Goal: Task Accomplishment & Management: Complete application form

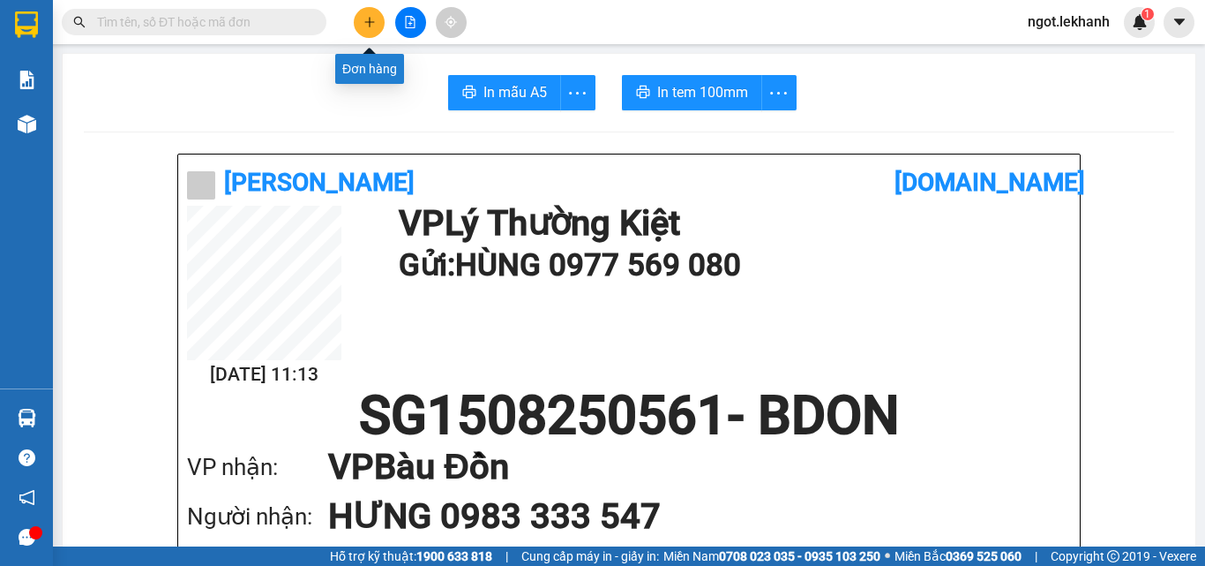
click at [371, 24] on icon "plus" at bounding box center [369, 22] width 12 height 12
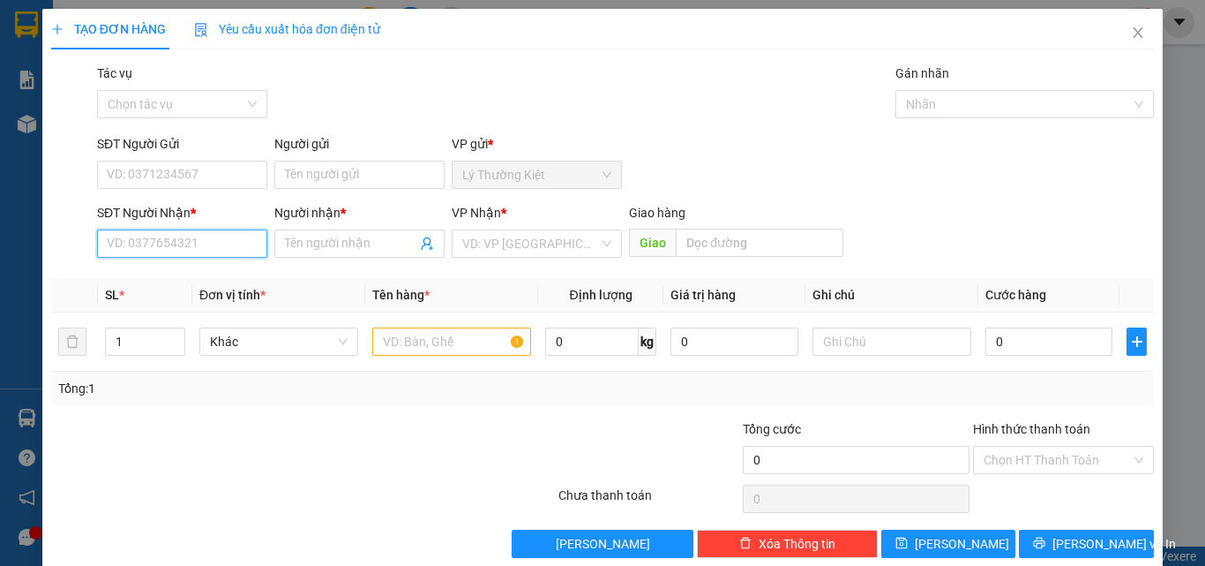
click at [178, 240] on input "SĐT Người Nhận *" at bounding box center [182, 243] width 170 height 28
click at [195, 278] on div "0382399026 - sương" at bounding box center [180, 278] width 147 height 19
type input "0382399026"
type input "sương"
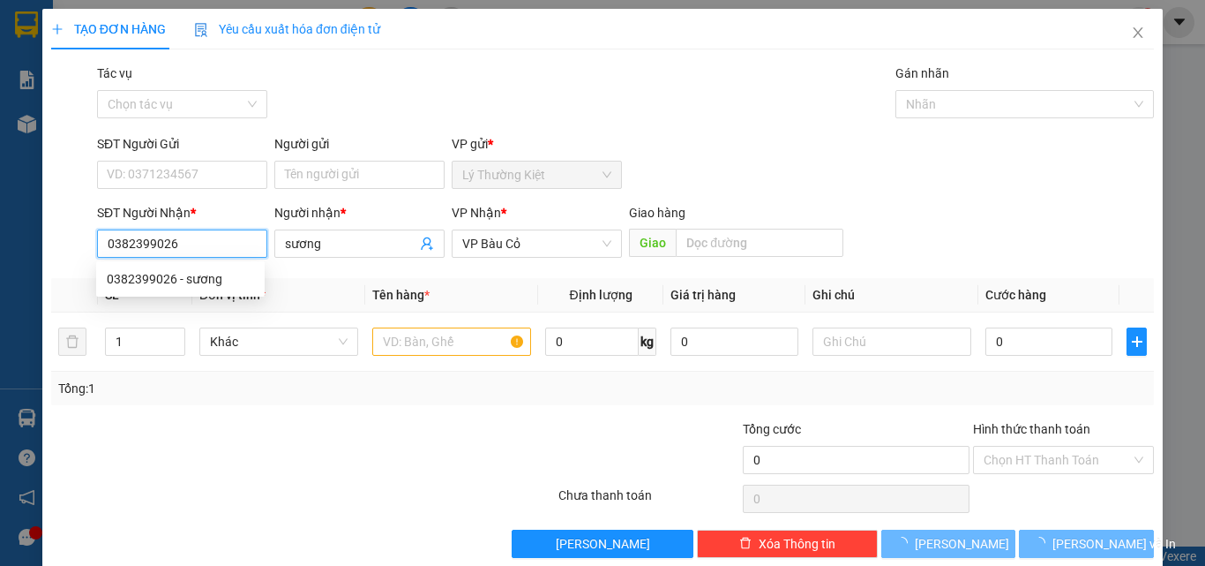
type input "120.000"
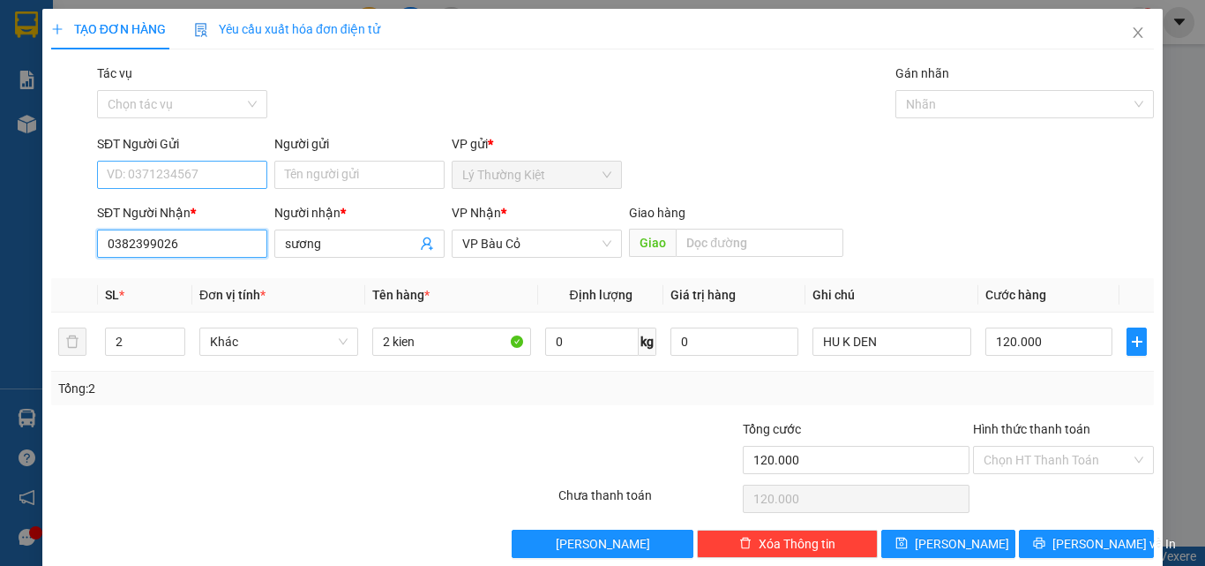
type input "0382399026"
click at [191, 177] on input "SĐT Người Gửi" at bounding box center [182, 175] width 170 height 28
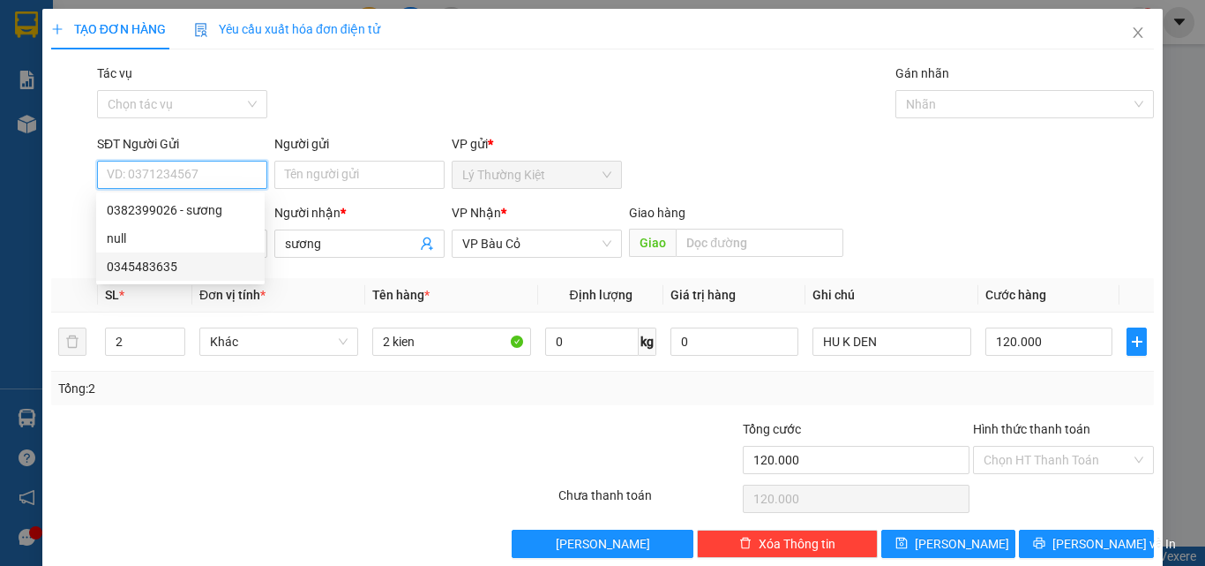
click at [164, 264] on div "0345483635" at bounding box center [180, 266] width 147 height 19
type input "0345483635"
type input "50.000"
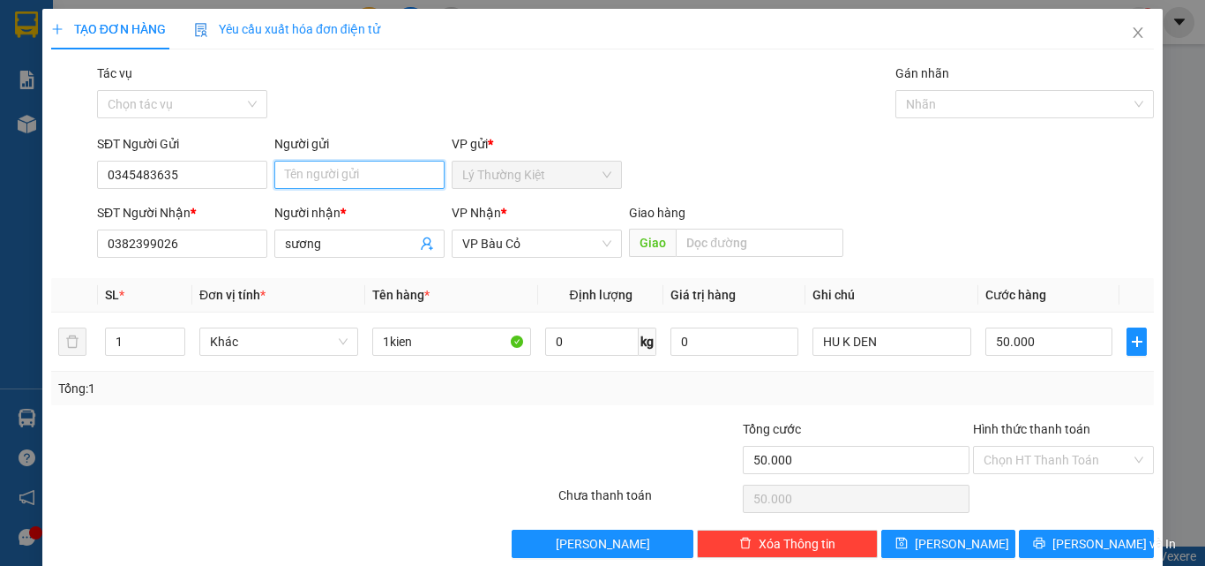
click at [360, 171] on input "Người gửi" at bounding box center [359, 175] width 170 height 28
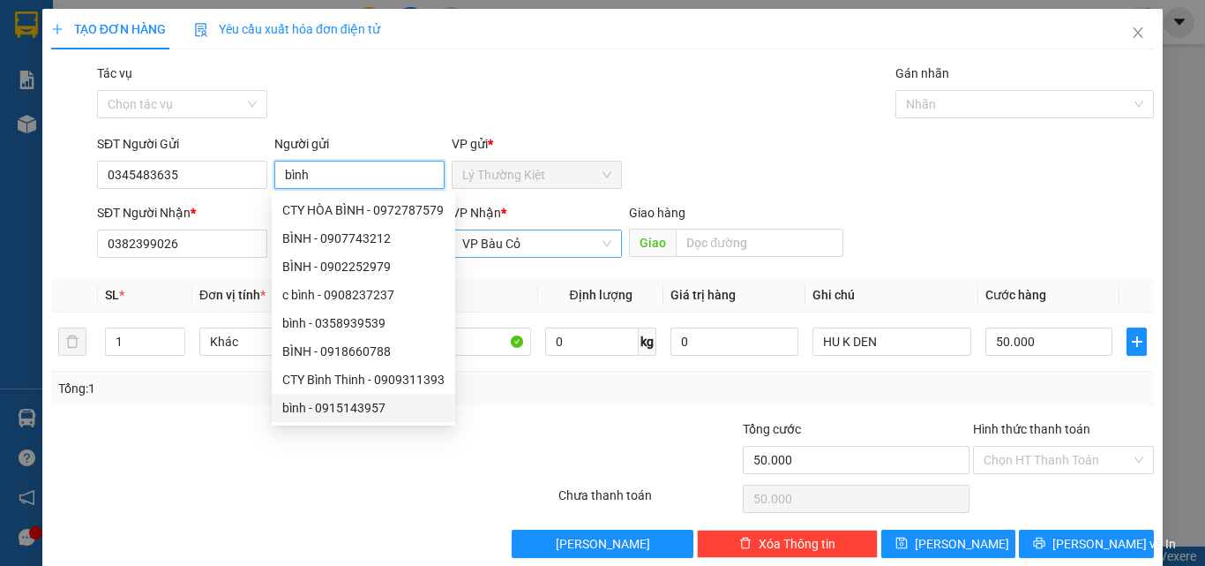
click at [553, 245] on span "VP Bàu Cỏ" at bounding box center [536, 243] width 149 height 26
type input "bình"
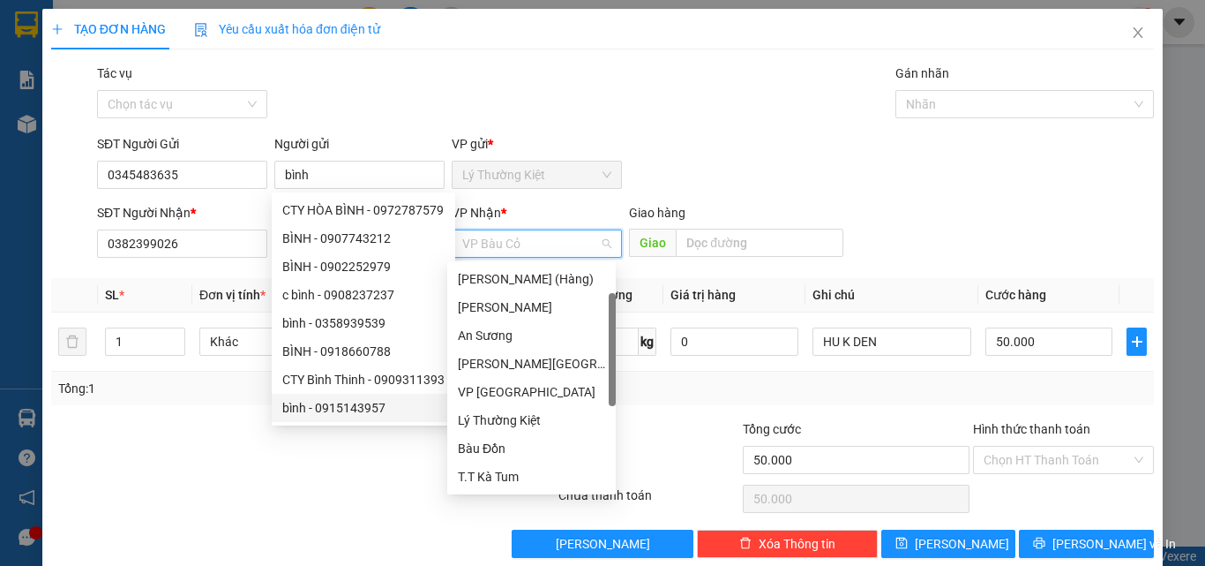
scroll to position [28, 0]
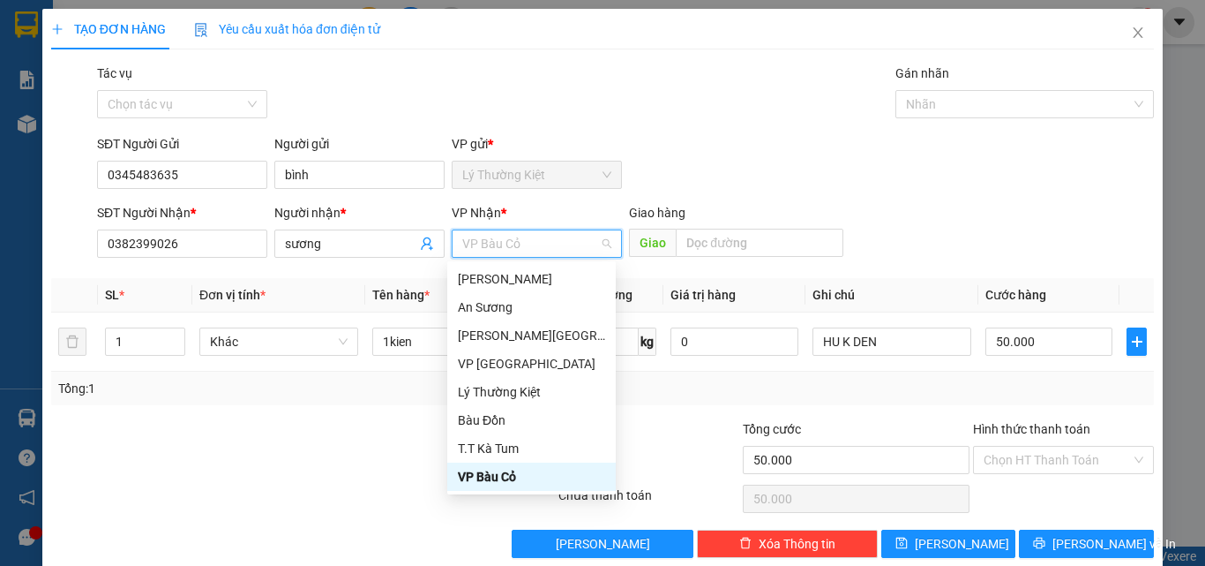
click at [520, 476] on div "VP Bàu Cỏ" at bounding box center [531, 476] width 147 height 19
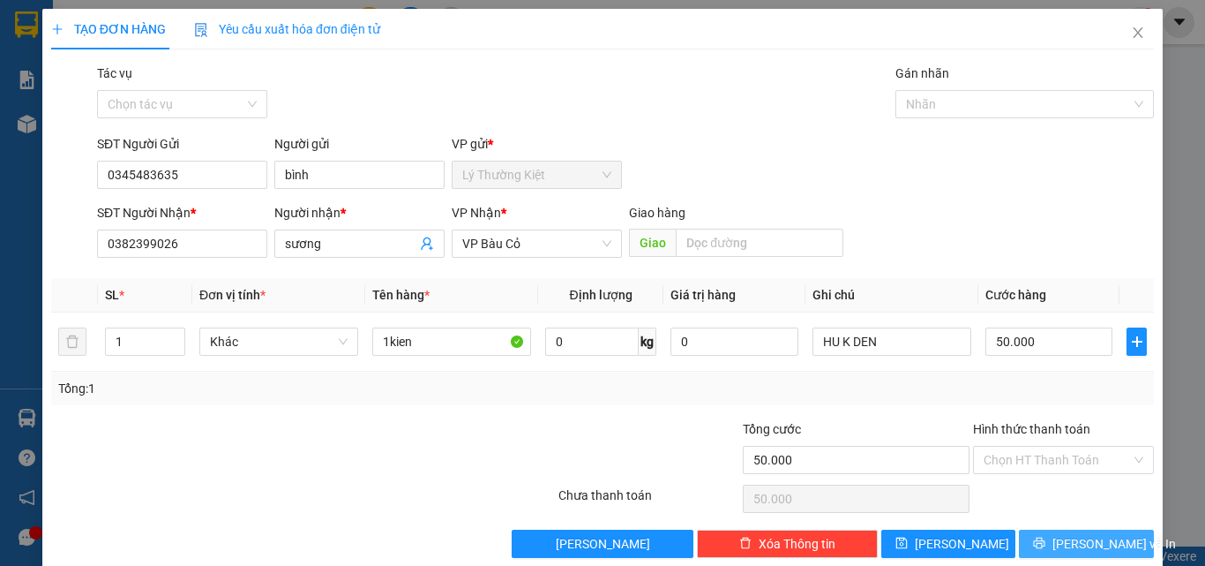
click at [1081, 531] on button "[PERSON_NAME] và In" at bounding box center [1086, 543] width 135 height 28
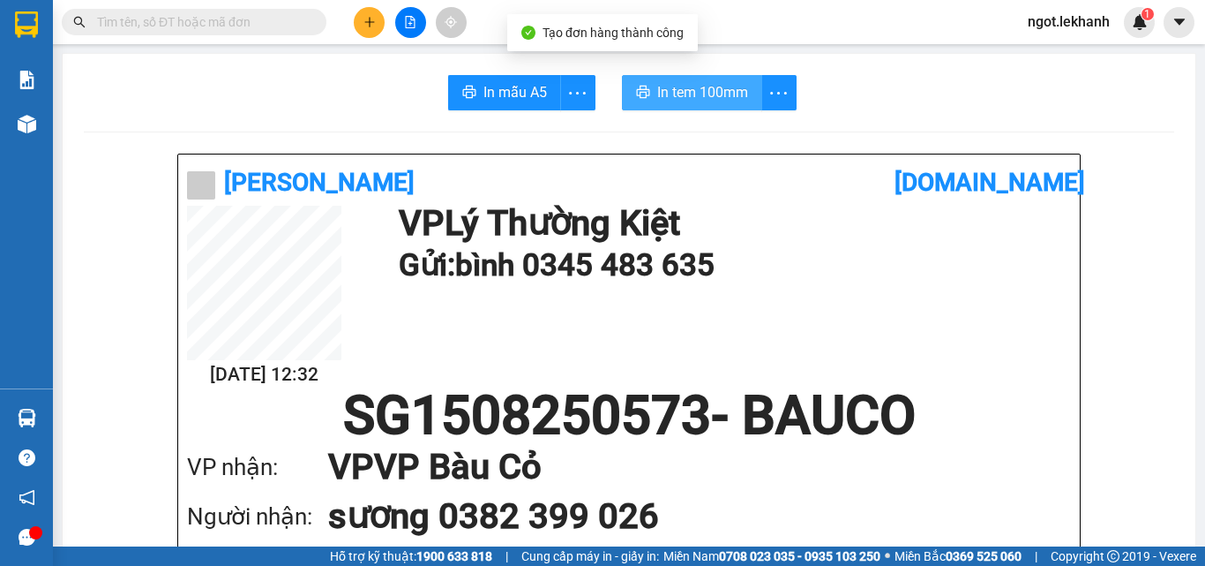
click at [684, 81] on span "In tem 100mm" at bounding box center [702, 92] width 91 height 22
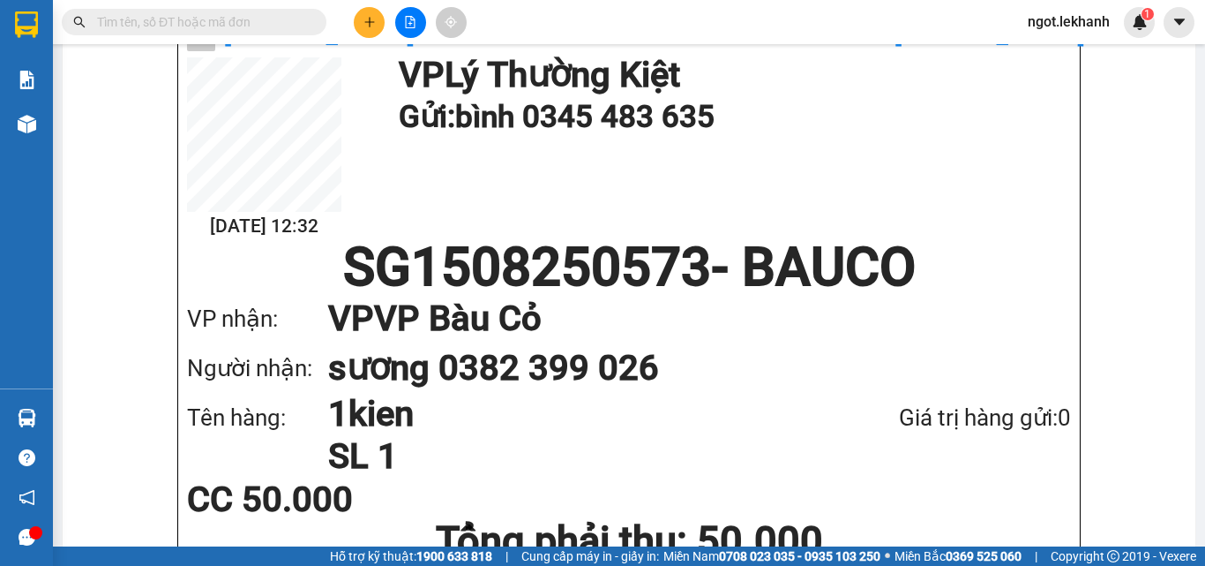
scroll to position [176, 0]
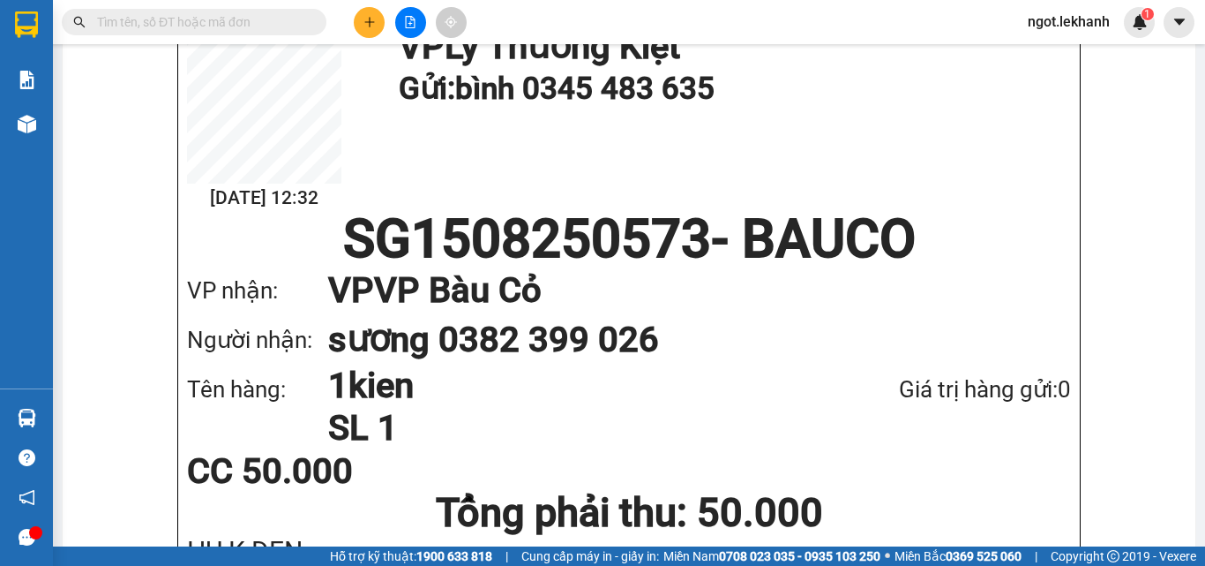
drag, startPoint x: 1027, startPoint y: 311, endPoint x: 1180, endPoint y: 417, distance: 186.5
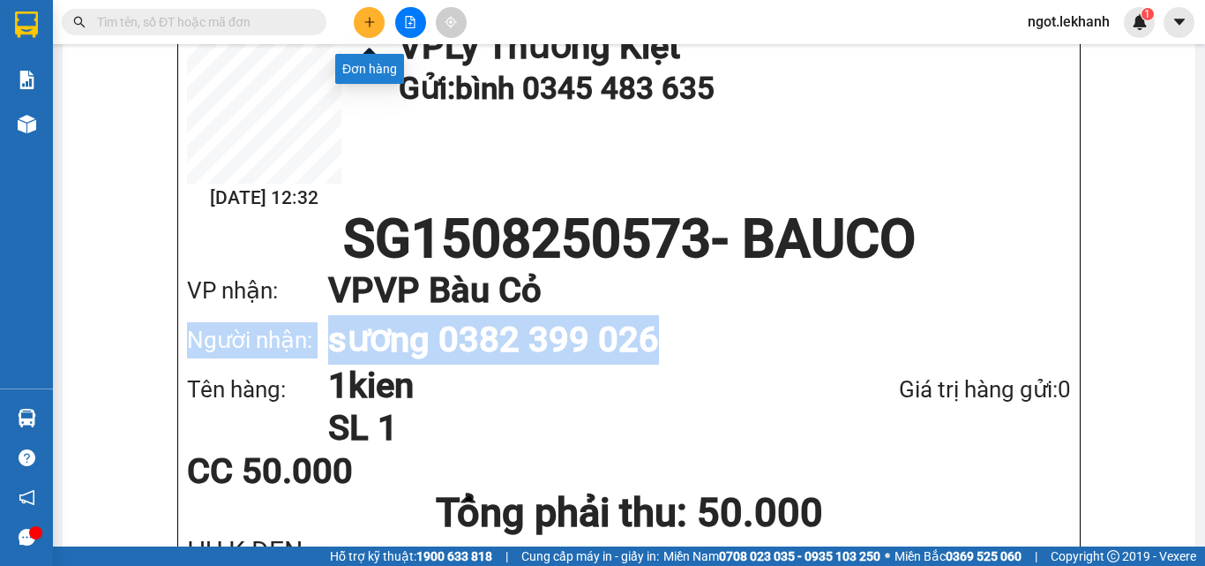
click at [368, 12] on button at bounding box center [369, 22] width 31 height 31
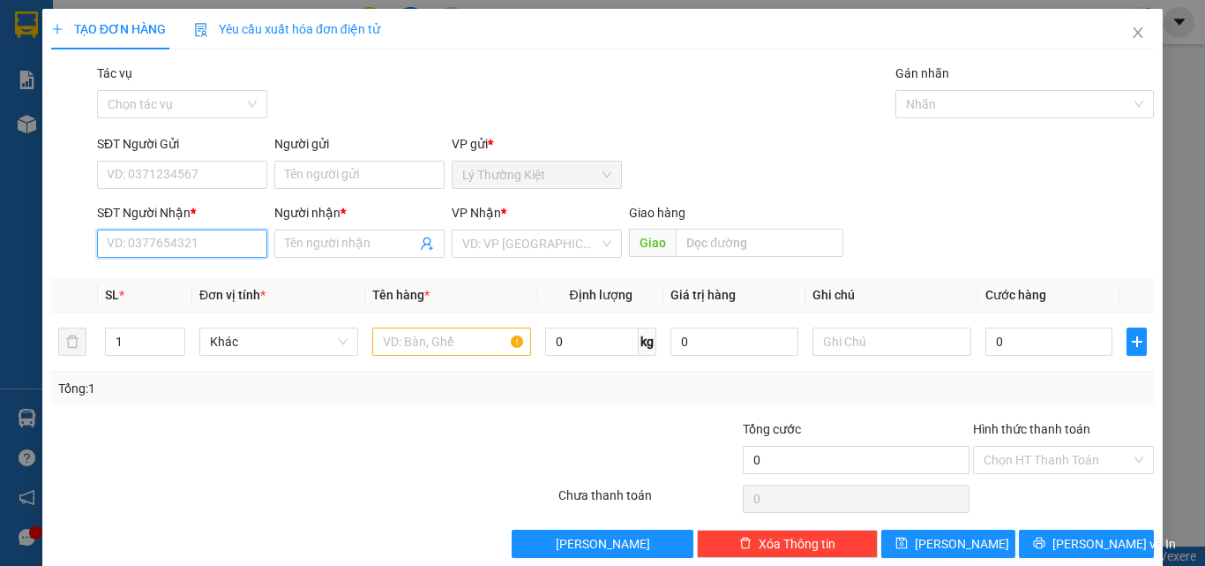
click at [205, 238] on input "SĐT Người Nhận *" at bounding box center [182, 243] width 170 height 28
type input "0978128201"
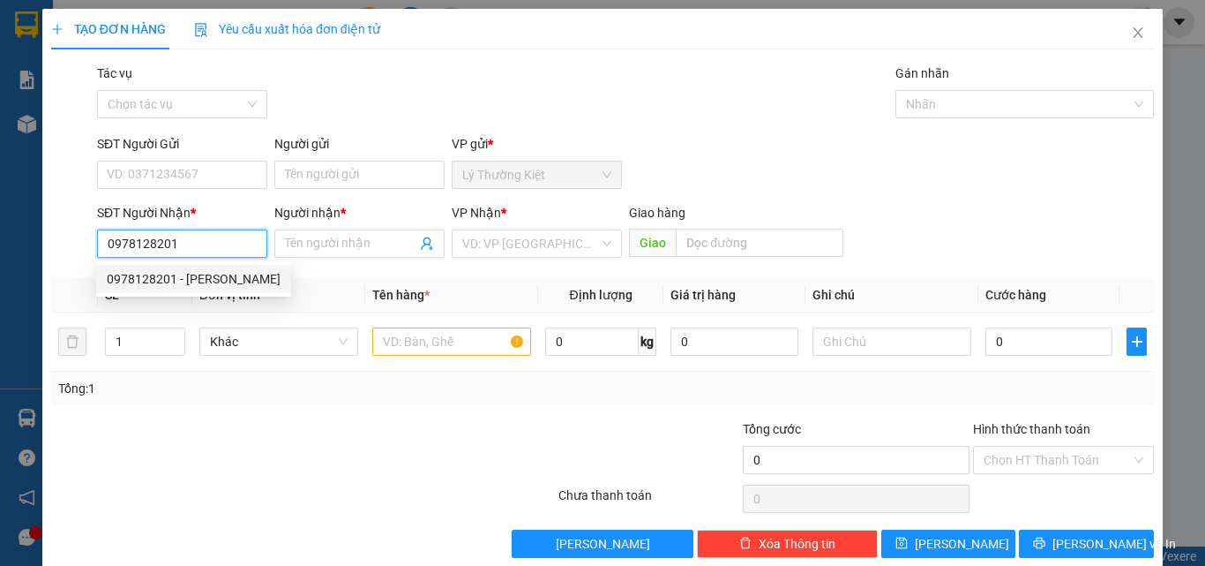
click at [214, 281] on div "0978128201 - [PERSON_NAME]" at bounding box center [194, 278] width 174 height 19
type input "DŨNG CHINH"
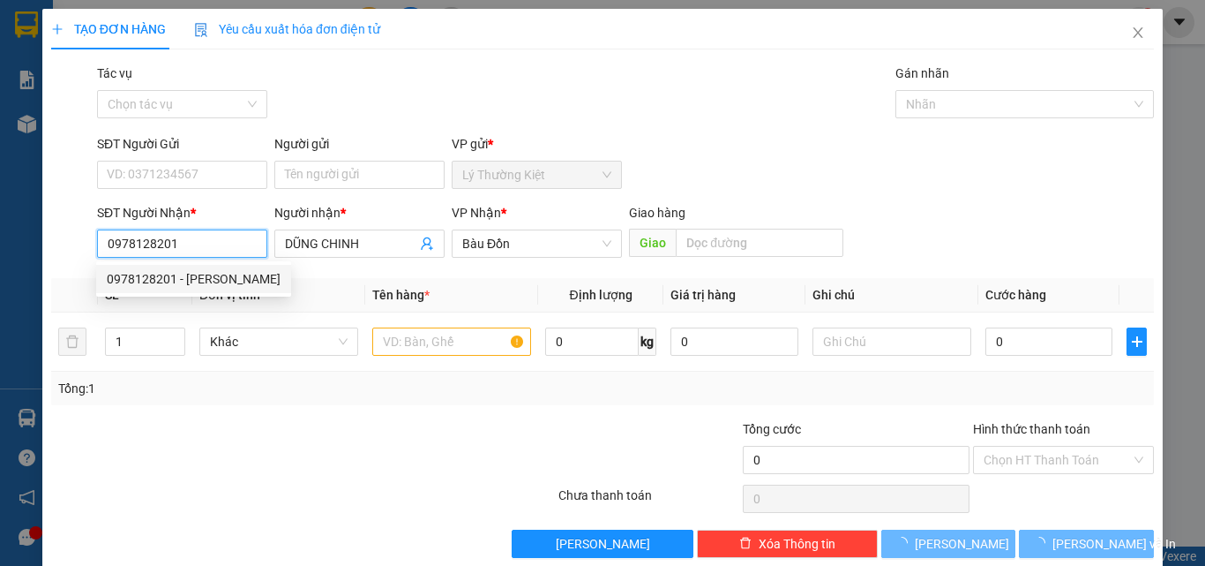
type input "30.000"
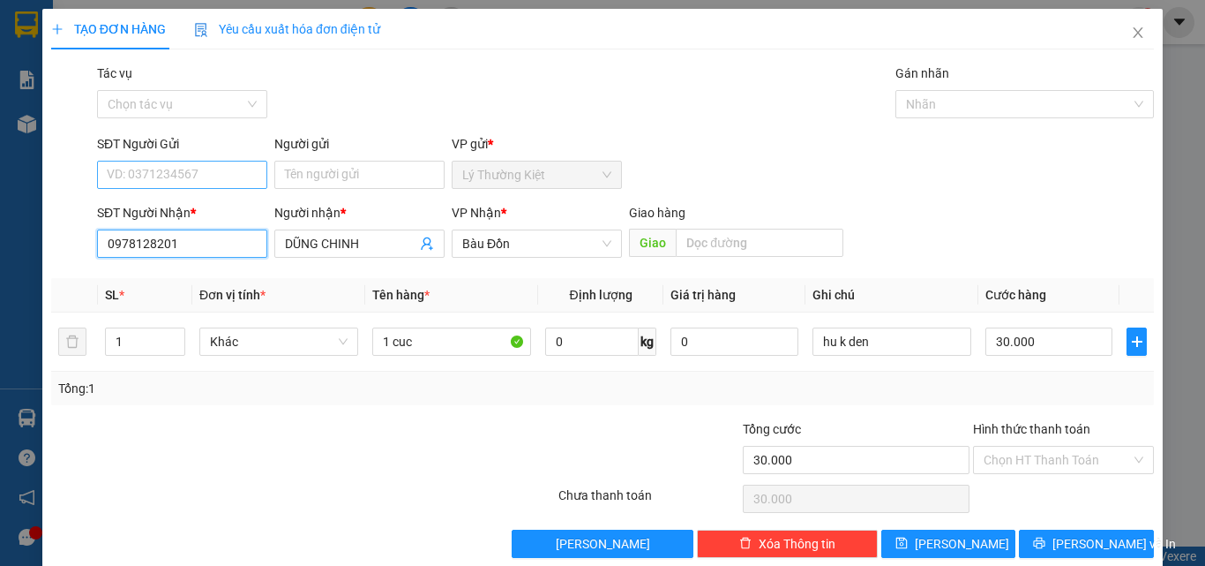
type input "0978128201"
click at [202, 171] on input "SĐT Người Gửi" at bounding box center [182, 175] width 170 height 28
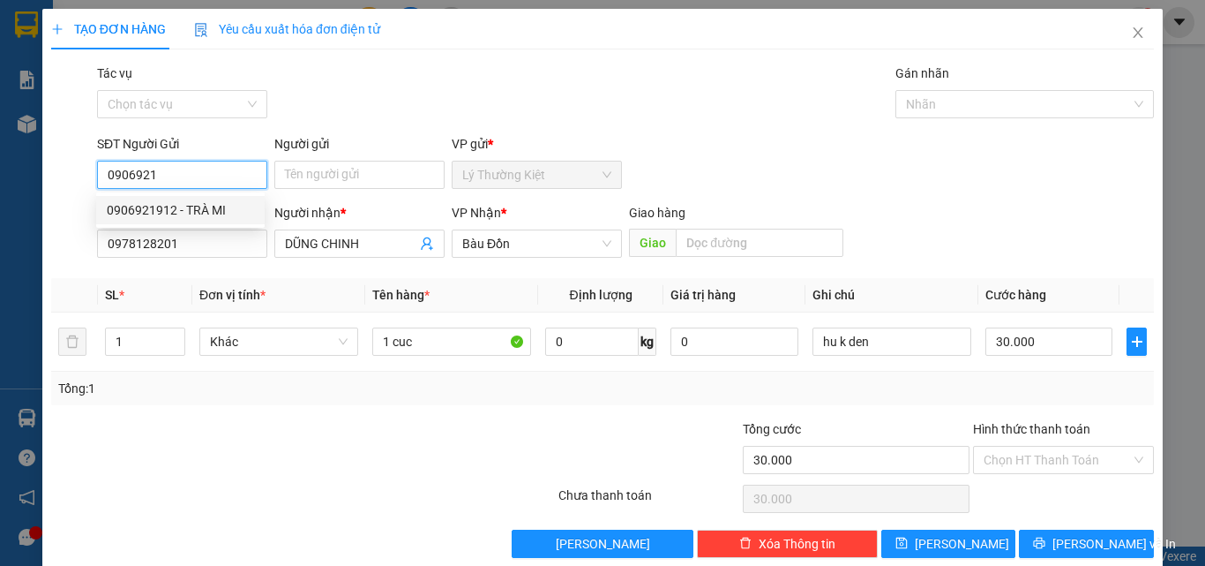
click at [168, 206] on div "0906921912 - TRÀ MI" at bounding box center [180, 209] width 147 height 19
type input "0906921912"
type input "TRÀ MI"
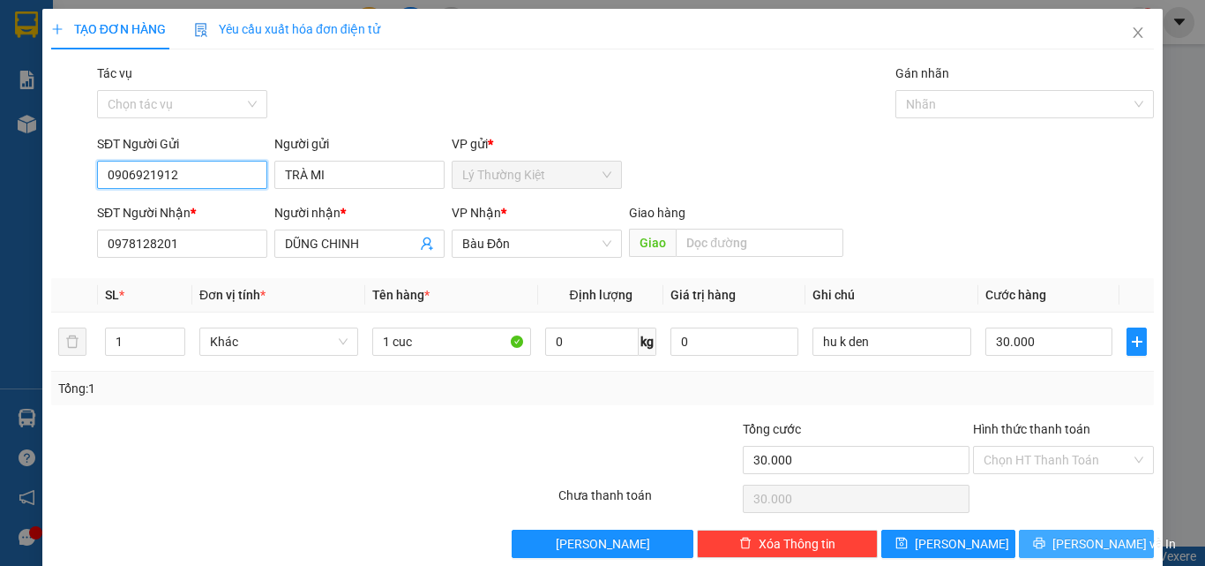
type input "0906921912"
click at [1071, 543] on span "[PERSON_NAME] và In" at bounding box center [1115, 543] width 124 height 19
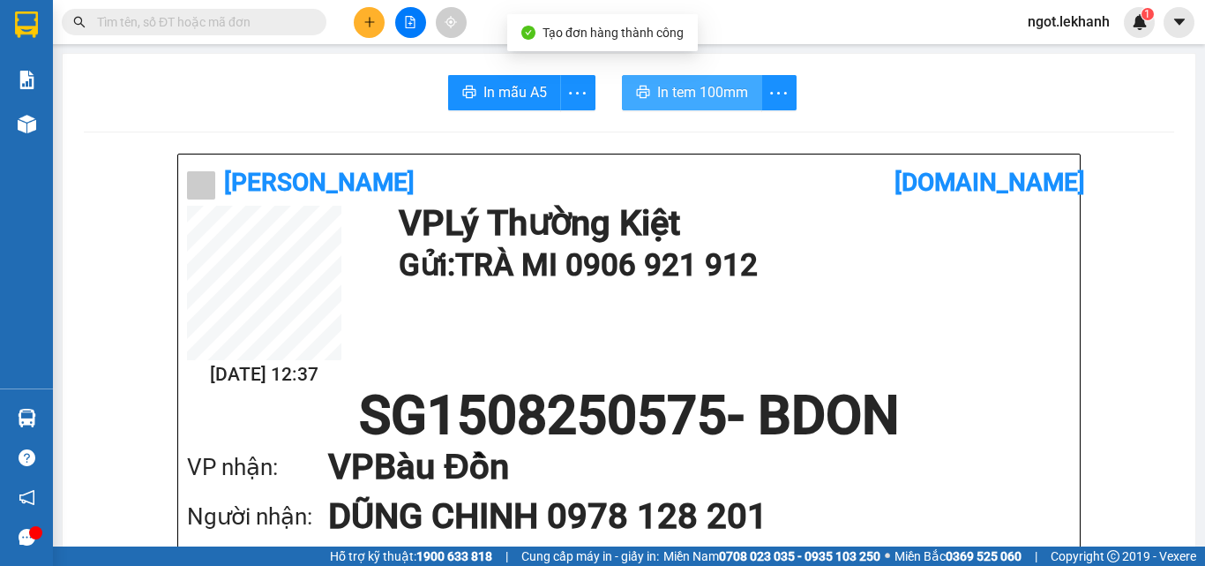
click at [701, 88] on span "In tem 100mm" at bounding box center [702, 92] width 91 height 22
